Goal: Find specific page/section: Find specific page/section

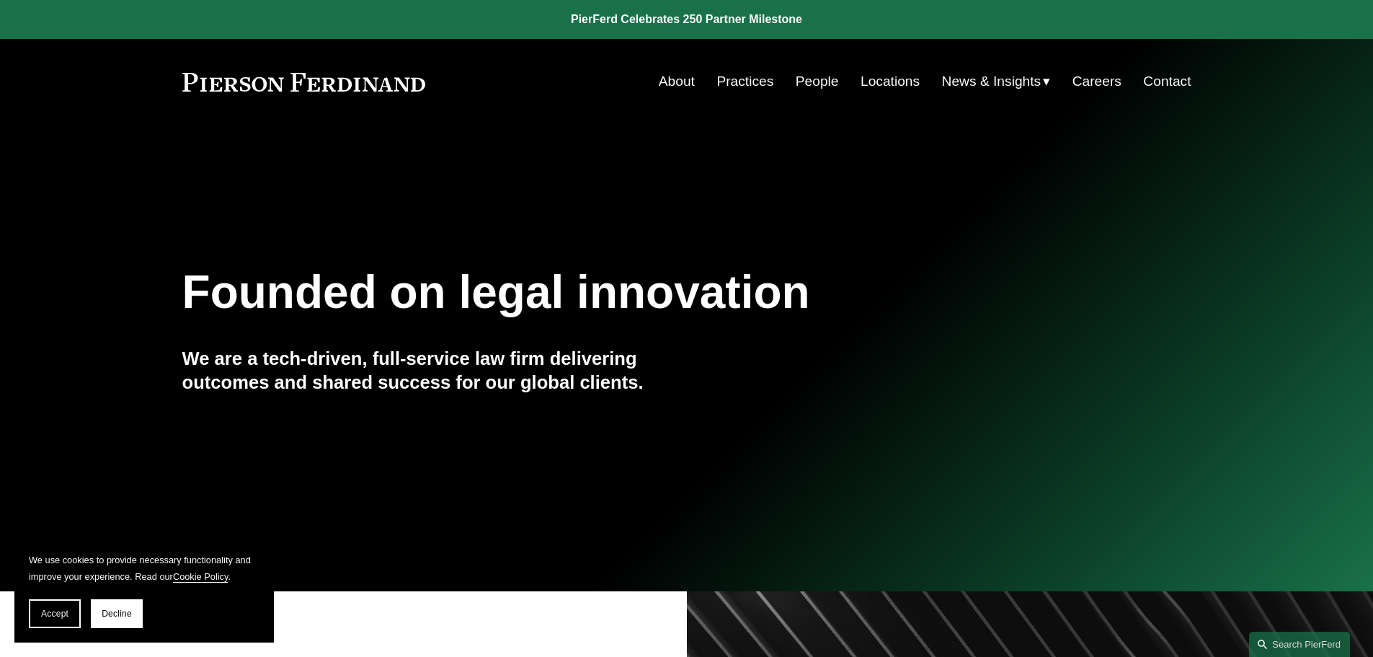
click at [887, 81] on link "Locations" at bounding box center [890, 81] width 59 height 27
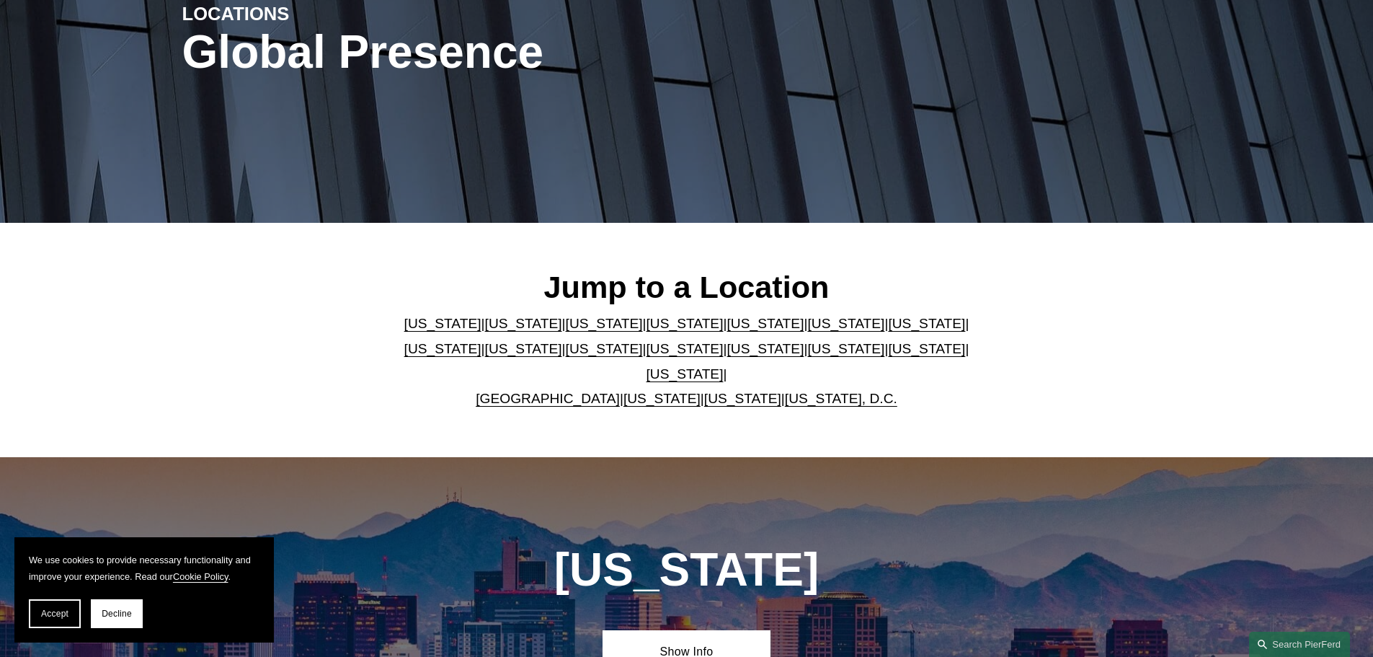
scroll to position [216, 0]
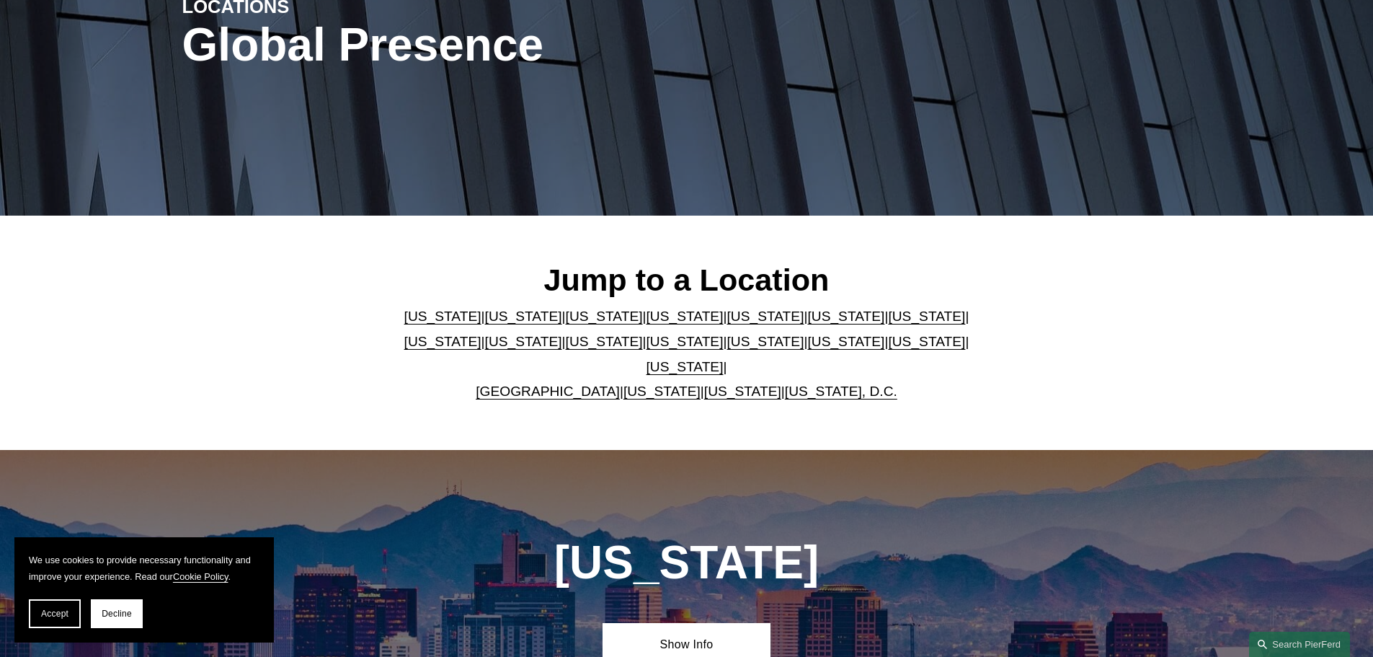
click at [724, 359] on link "[US_STATE]" at bounding box center [685, 366] width 77 height 15
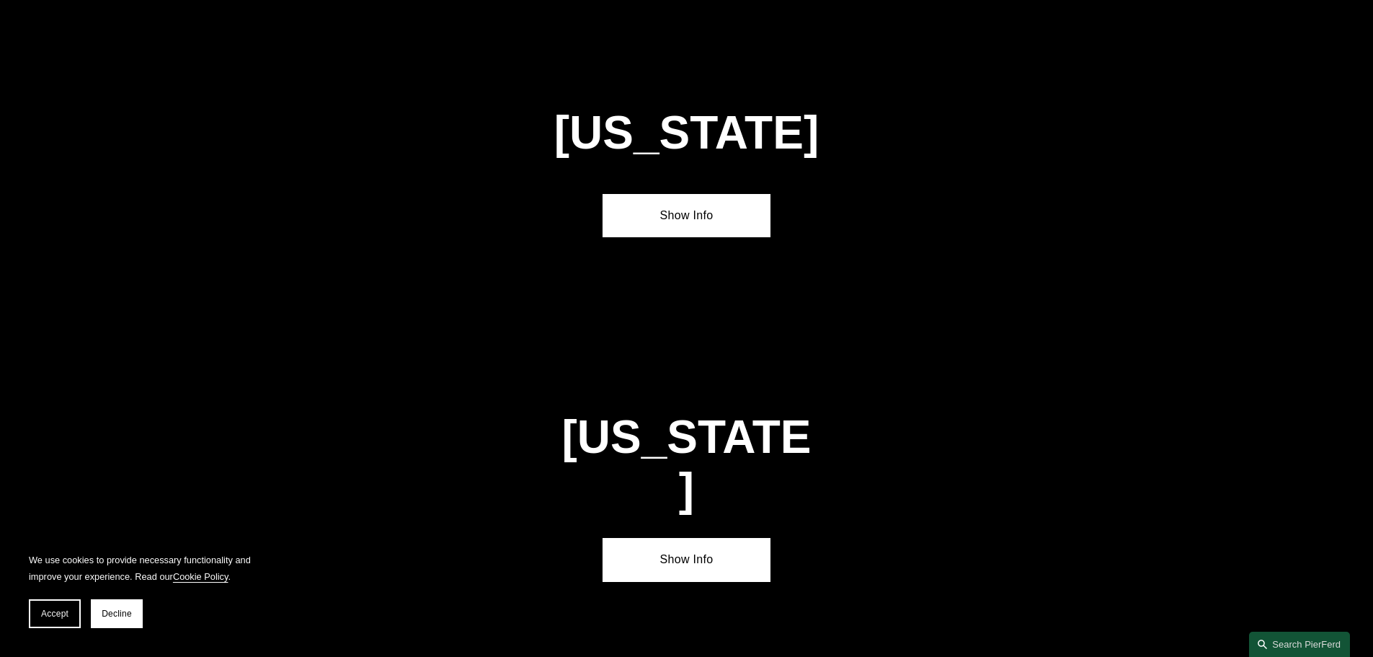
scroll to position [4906, 0]
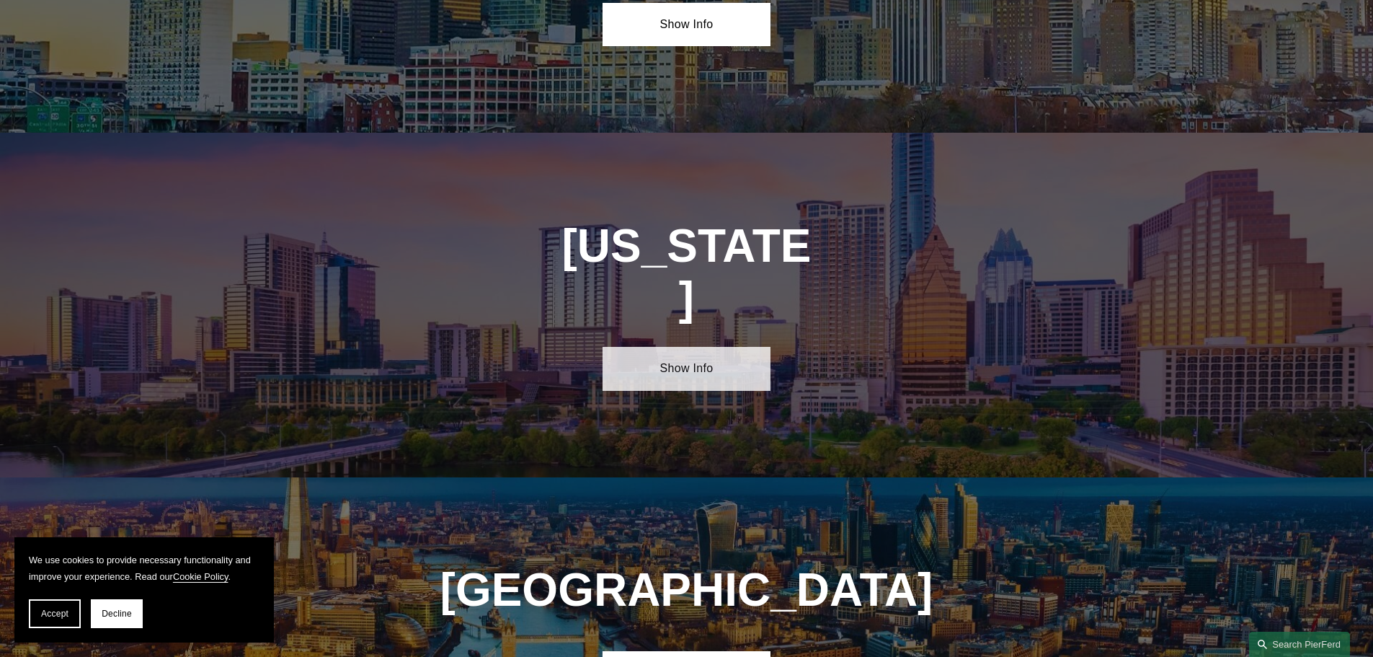
click at [693, 347] on link "Show Info" at bounding box center [687, 368] width 168 height 43
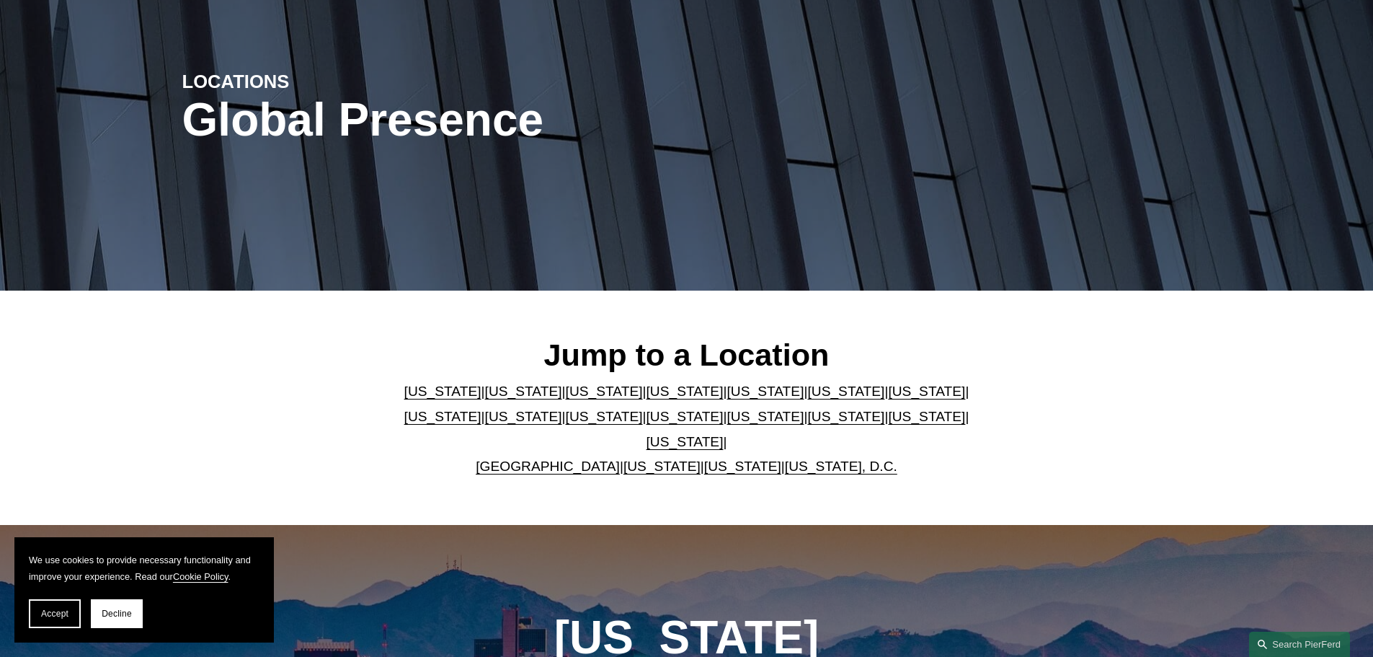
scroll to position [0, 0]
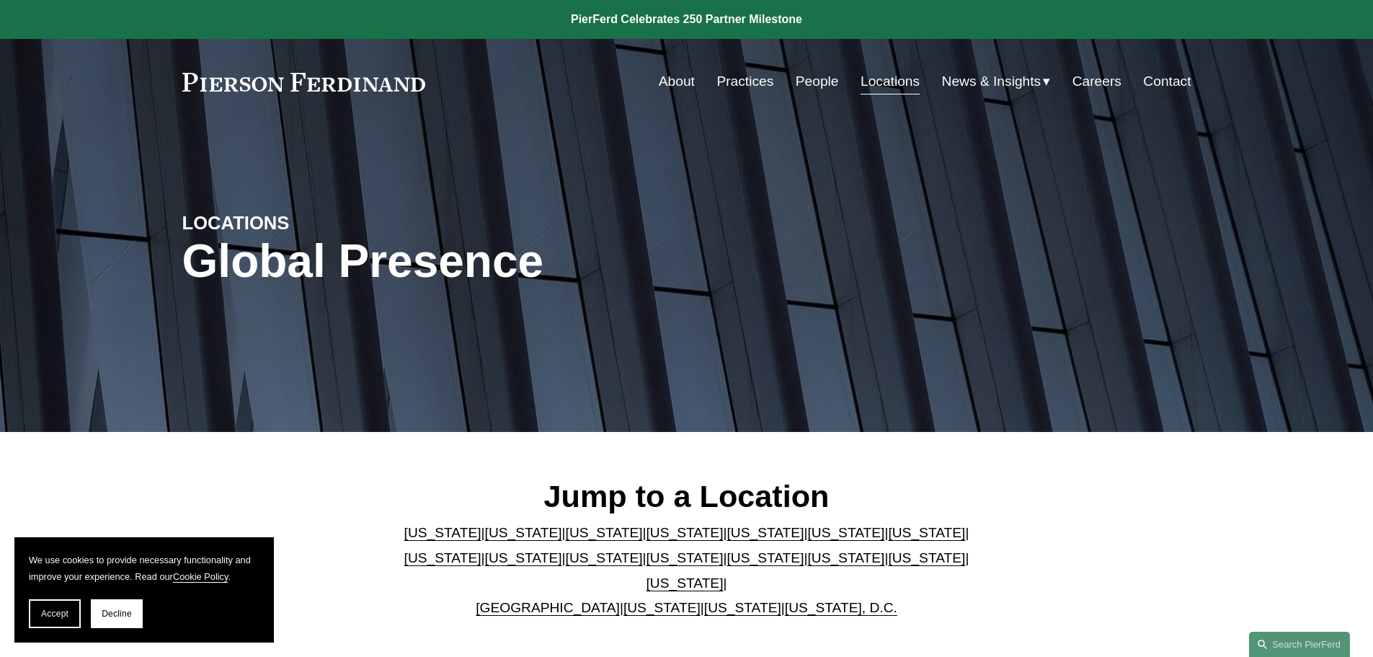
click at [804, 83] on link "People" at bounding box center [817, 81] width 43 height 27
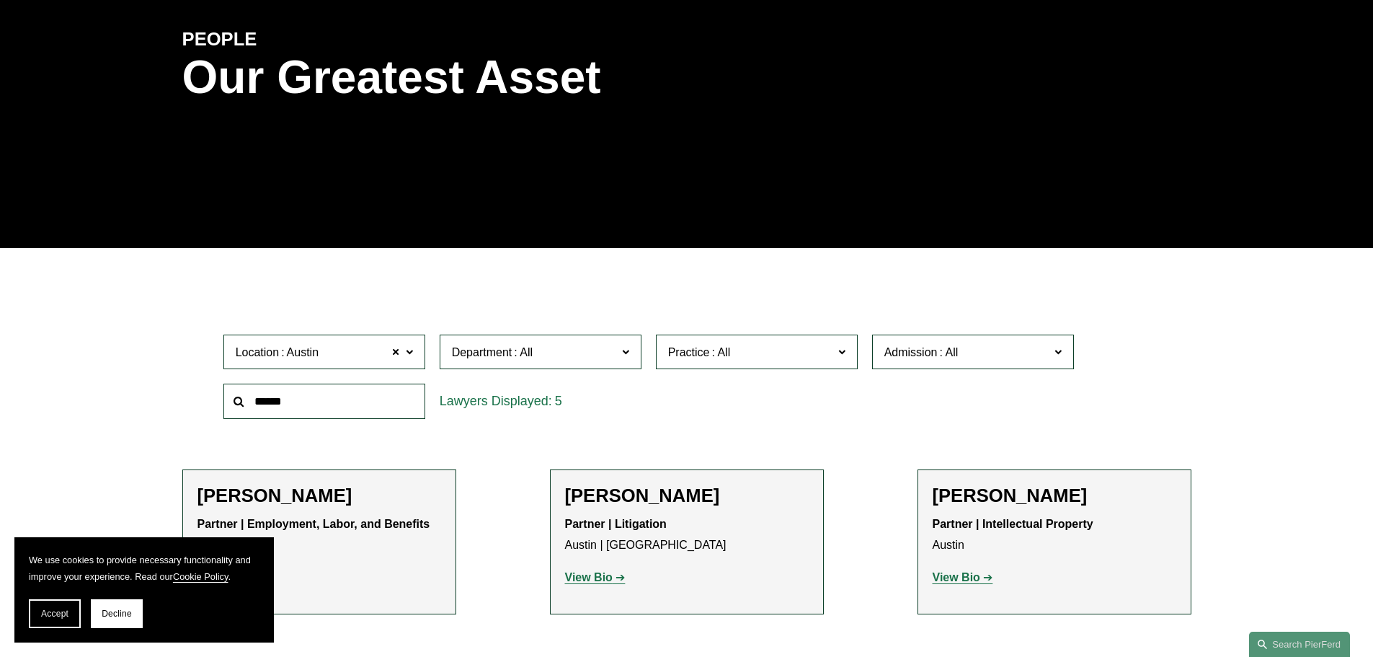
scroll to position [144, 0]
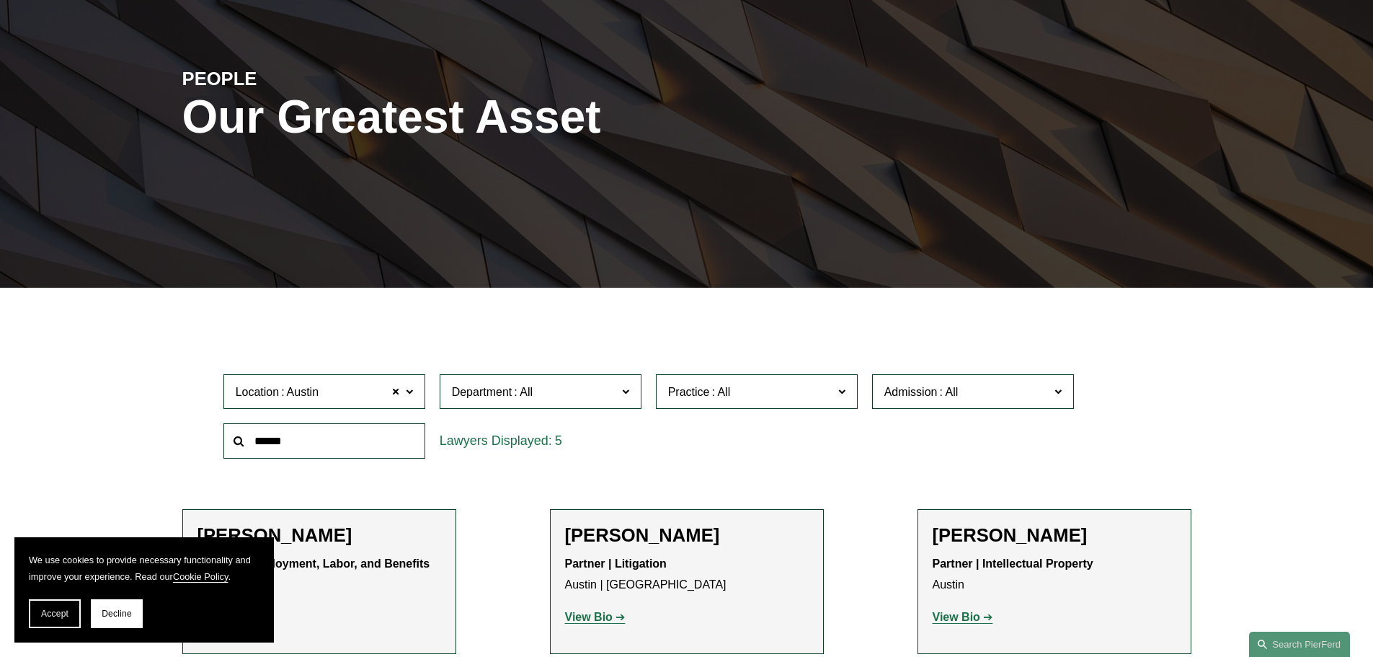
click at [261, 445] on input "text" at bounding box center [324, 440] width 202 height 35
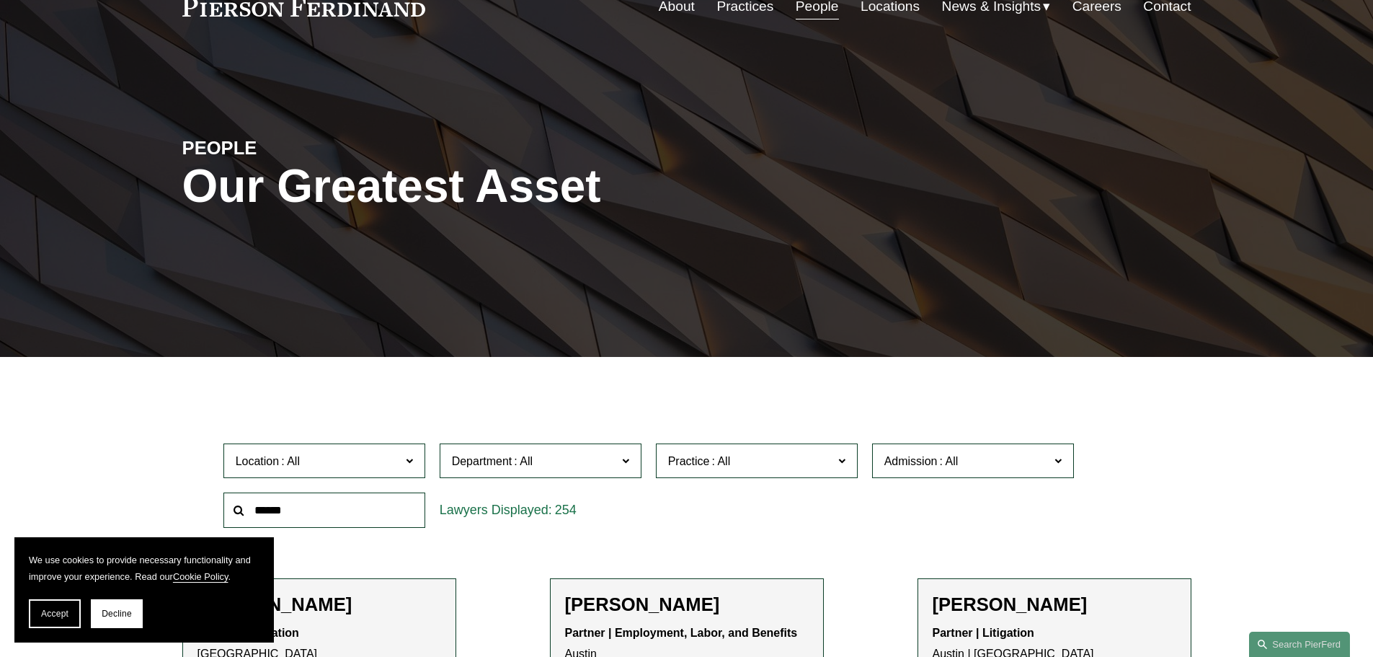
scroll to position [288, 0]
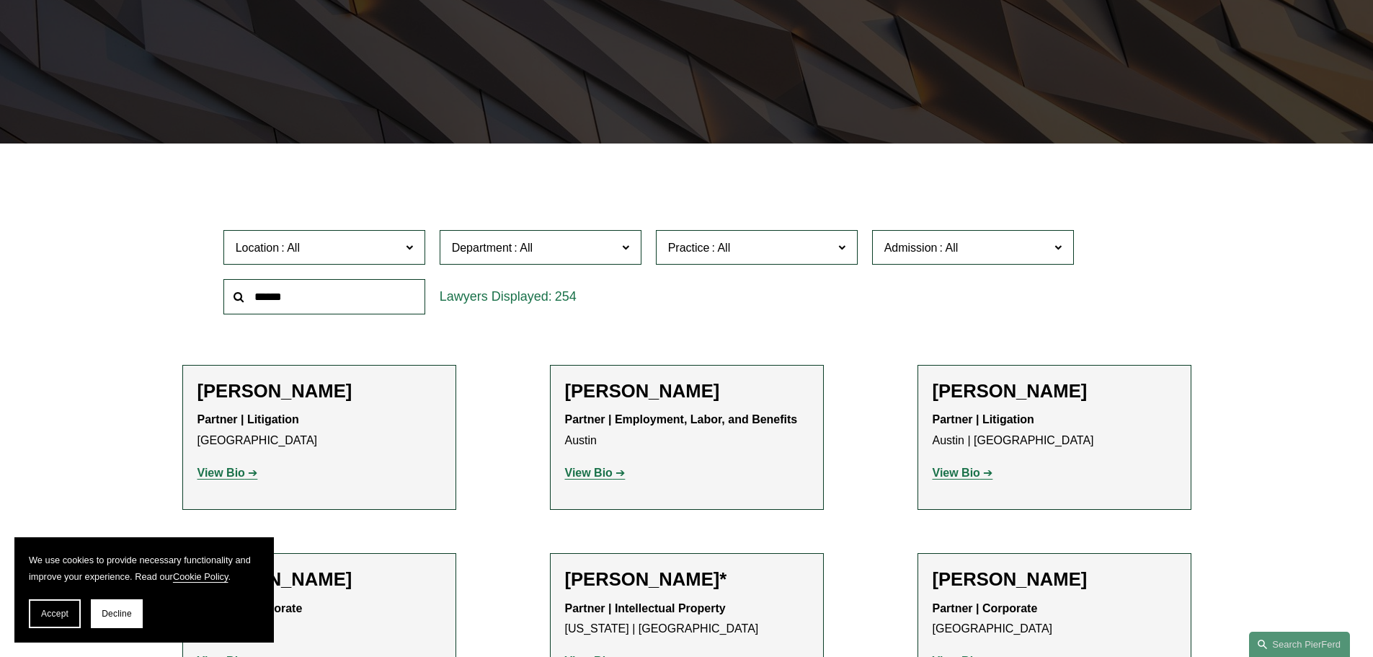
click at [297, 301] on input "text" at bounding box center [324, 296] width 202 height 35
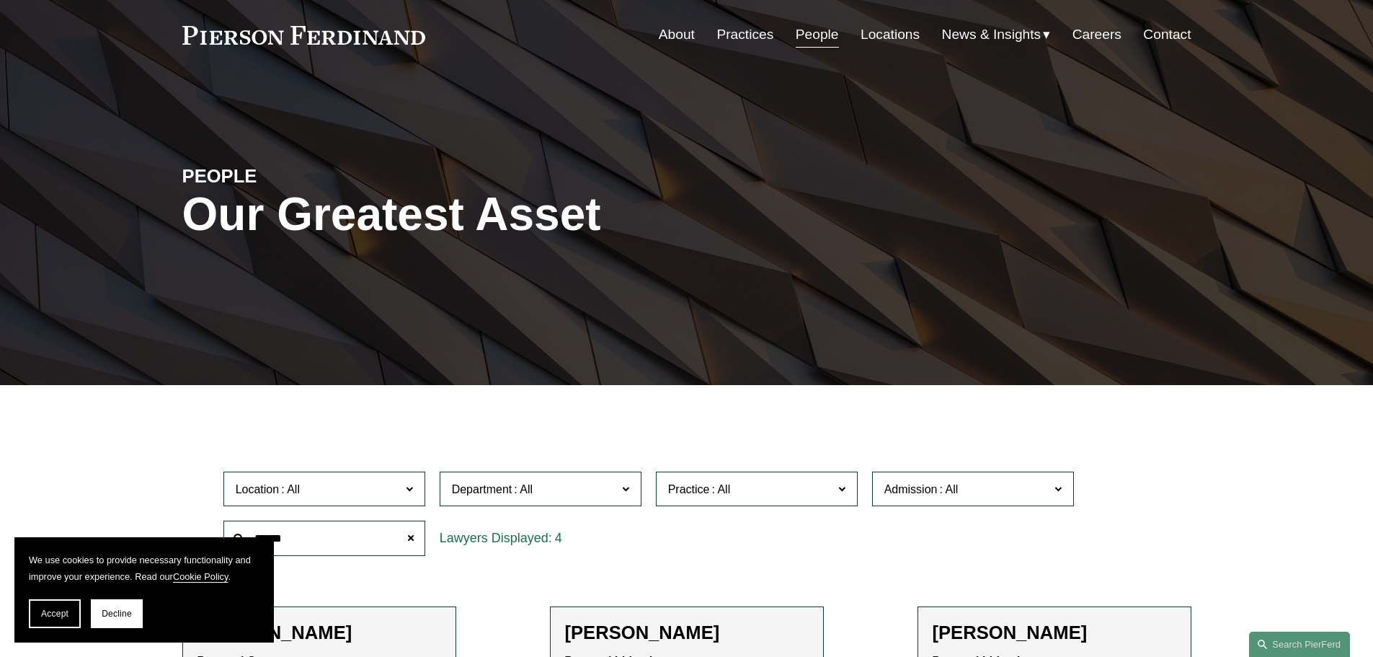
scroll to position [0, 0]
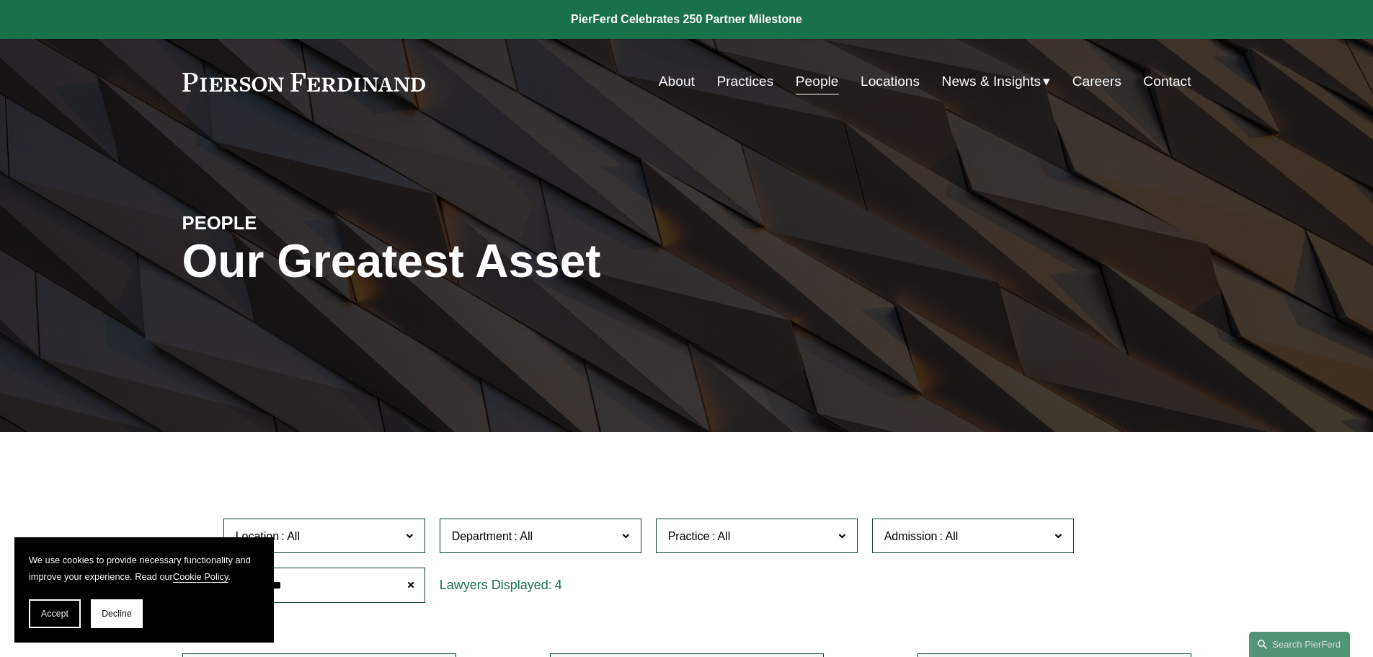
type input "******"
